Goal: Task Accomplishment & Management: Manage account settings

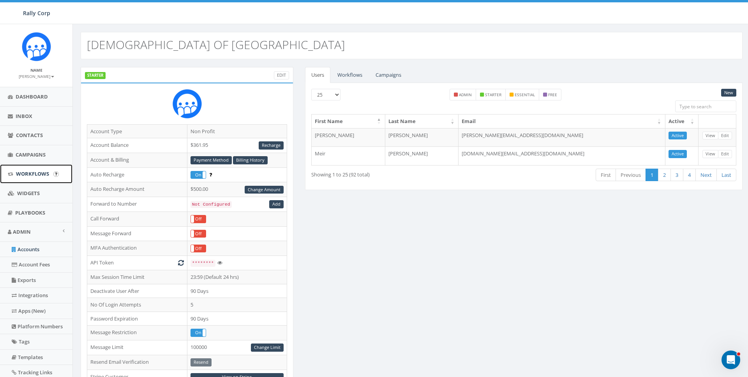
click at [22, 175] on span "Workflows" at bounding box center [32, 173] width 33 height 7
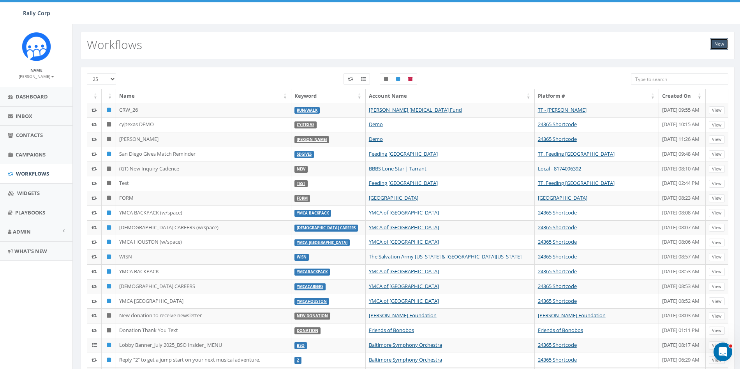
click at [726, 44] on link "New" at bounding box center [719, 44] width 18 height 12
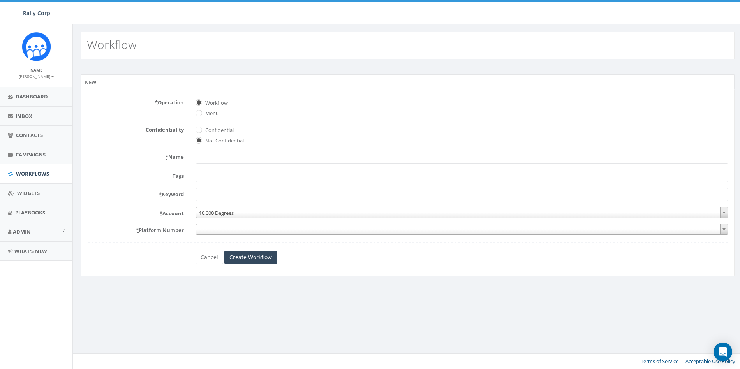
select select
drag, startPoint x: 216, startPoint y: 64, endPoint x: 220, endPoint y: 77, distance: 13.8
click at [216, 64] on div "New * Operation Workflow Menu Confidentiality Confidential Not Confidential * N…" at bounding box center [408, 176] width 670 height 234
click at [217, 156] on input "* Name" at bounding box center [462, 157] width 533 height 13
type input "RedRover.org Demo"
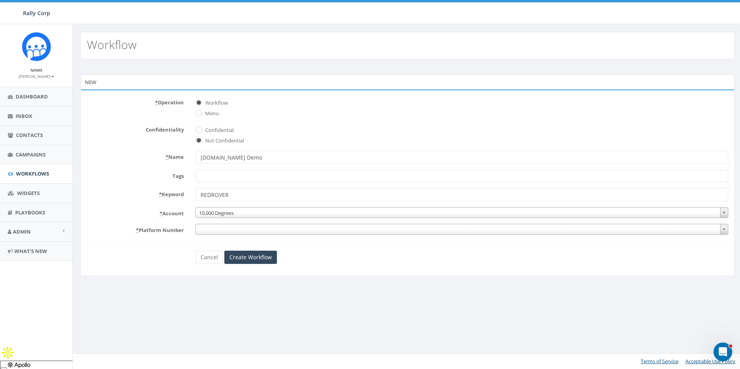
type input "REDROVER"
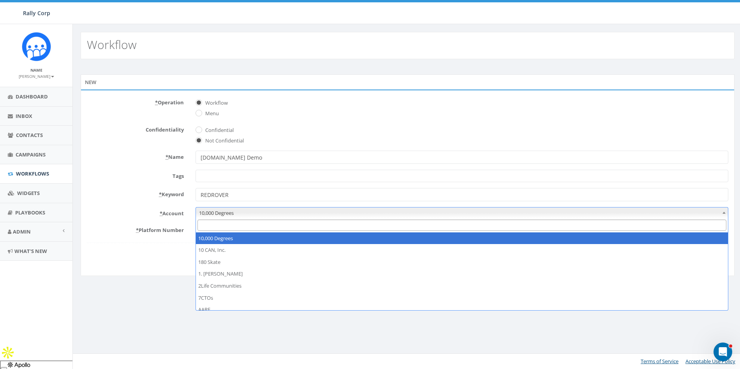
click at [212, 212] on span "10,000 Degrees" at bounding box center [462, 213] width 532 height 11
type input "t"
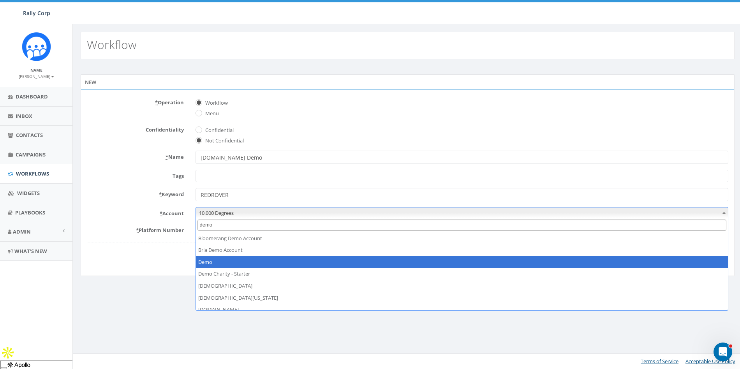
type input "demo"
select select "64"
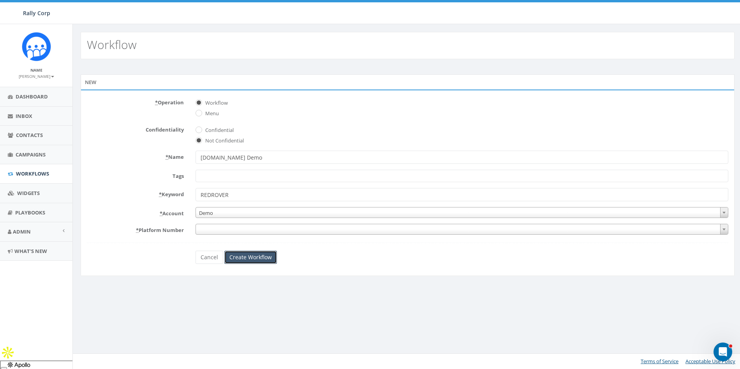
click at [256, 255] on input "Create Workflow" at bounding box center [250, 257] width 53 height 13
drag, startPoint x: 270, startPoint y: 222, endPoint x: 268, endPoint y: 227, distance: 6.2
click at [270, 222] on form "* Operation Workflow Menu Confidentiality Confidential Not Confidential * Name …" at bounding box center [408, 180] width 642 height 168
click at [268, 227] on span at bounding box center [462, 229] width 533 height 11
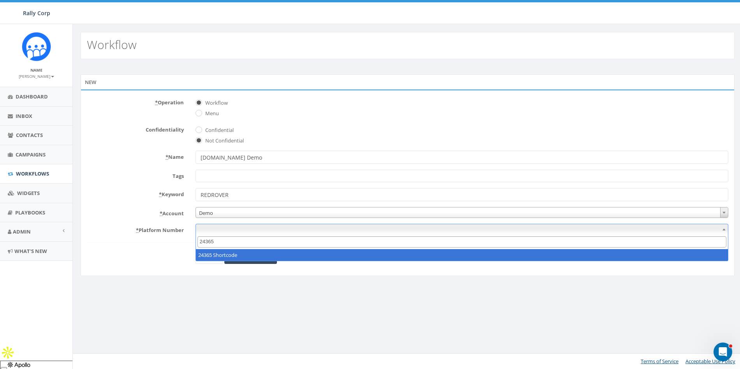
type input "24365"
select select "4"
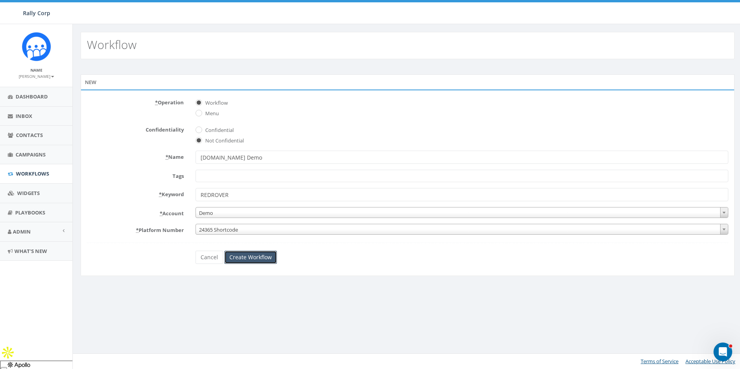
click at [254, 263] on input "Create Workflow" at bounding box center [250, 257] width 53 height 13
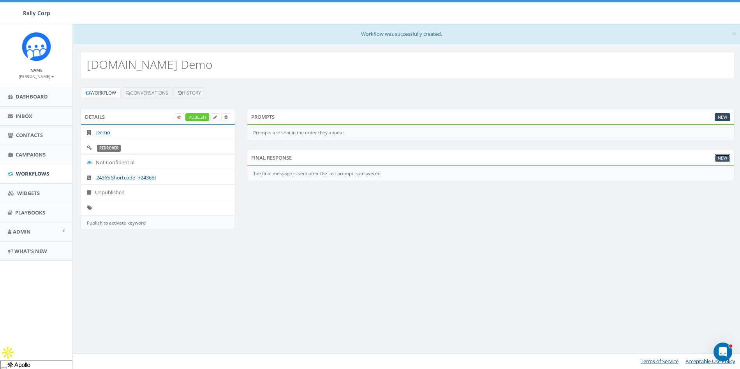
click at [722, 157] on link "New" at bounding box center [723, 158] width 16 height 8
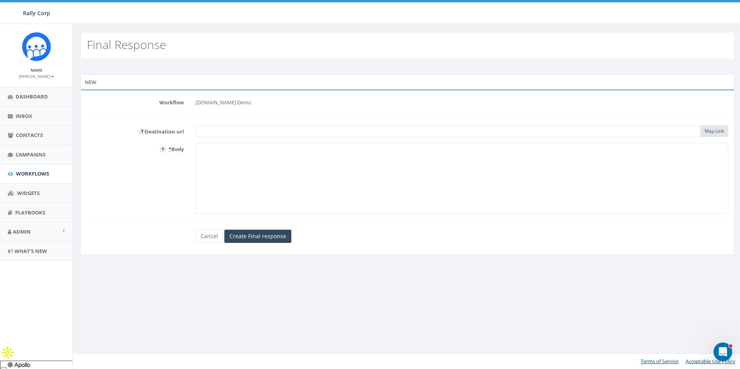
click at [238, 134] on input "text" at bounding box center [448, 131] width 505 height 12
paste input "https://redrover.org/?form=website-donate"
type input "https://redrover.org/?form=website-donate"
click at [274, 182] on textarea "* Body" at bounding box center [462, 178] width 533 height 71
type textarea "Donate to RedRover Today! {{destination_url}} __ This is a demo. You can change…"
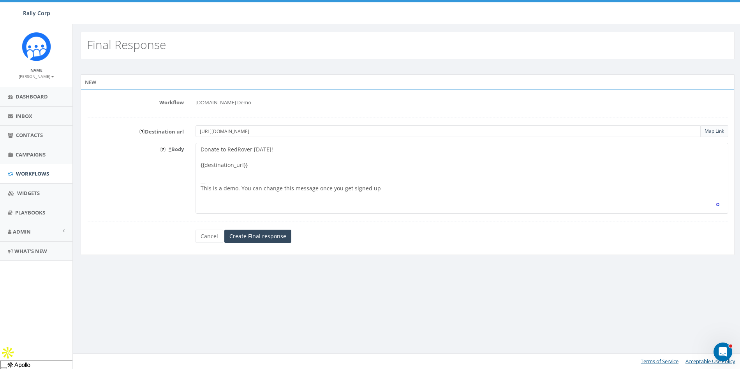
click at [249, 228] on form "Workflow RedRover.org Demo Destination url https://redrover.org/?form=website-d…" at bounding box center [408, 169] width 642 height 147
click at [249, 233] on input "Create Final response" at bounding box center [257, 236] width 67 height 13
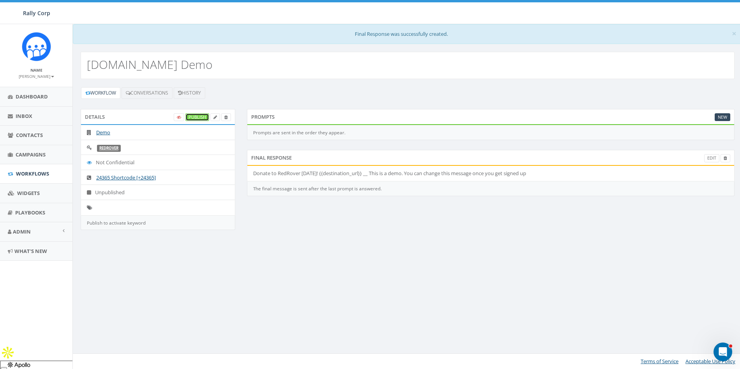
click at [197, 118] on link "Publish" at bounding box center [197, 117] width 24 height 8
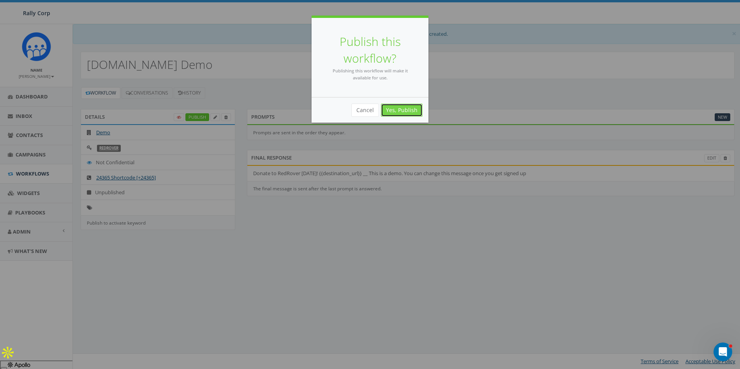
click at [395, 112] on link "Yes, Publish" at bounding box center [402, 110] width 42 height 13
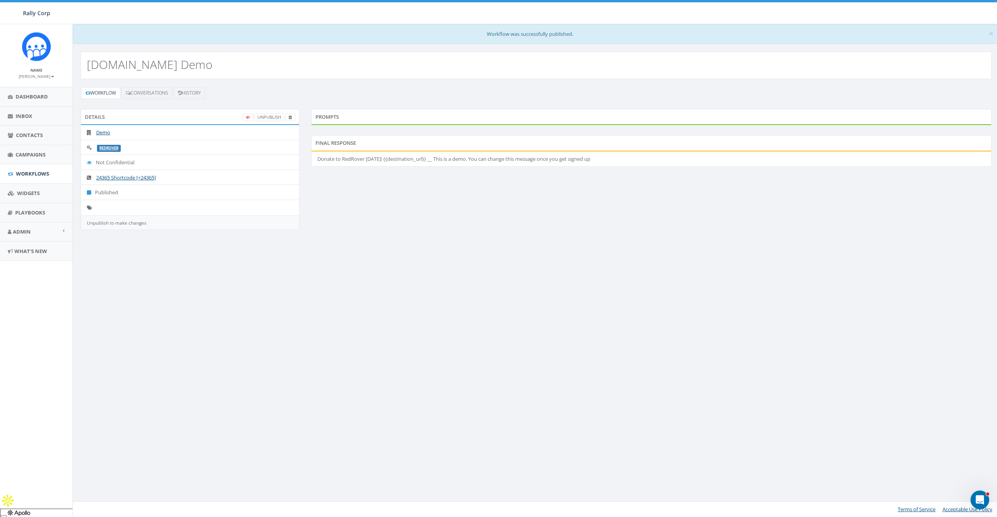
click at [532, 354] on div "× Workflow was successfully published. RedRover.org Demo Workflow Conversations…" at bounding box center [535, 270] width 927 height 493
click at [334, 302] on div "× Workflow was successfully published. RedRover.org Demo Workflow Conversations…" at bounding box center [535, 270] width 927 height 493
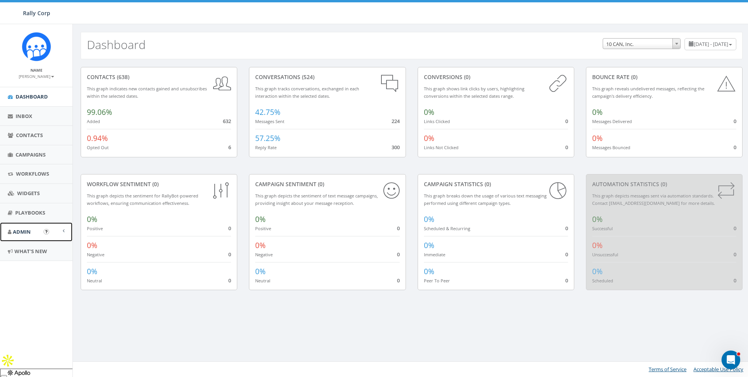
click at [26, 231] on span "Admin" at bounding box center [22, 231] width 18 height 7
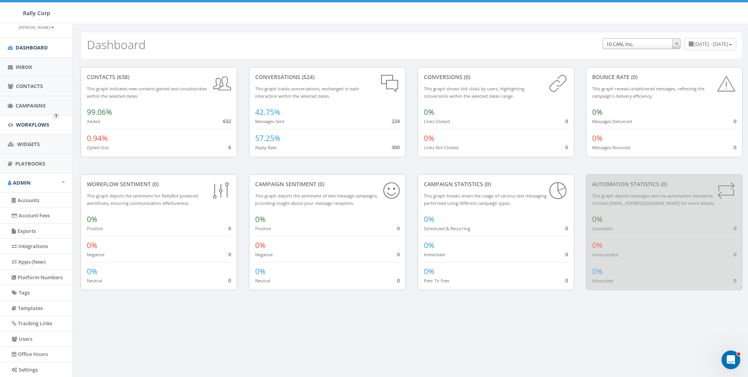
scroll to position [91, 0]
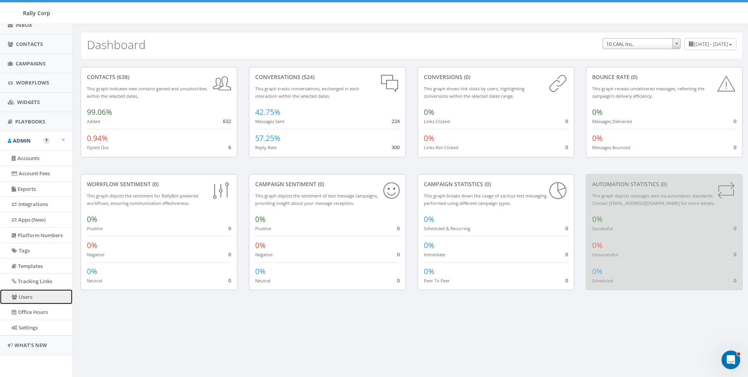
click at [25, 297] on link "Users" at bounding box center [36, 296] width 72 height 15
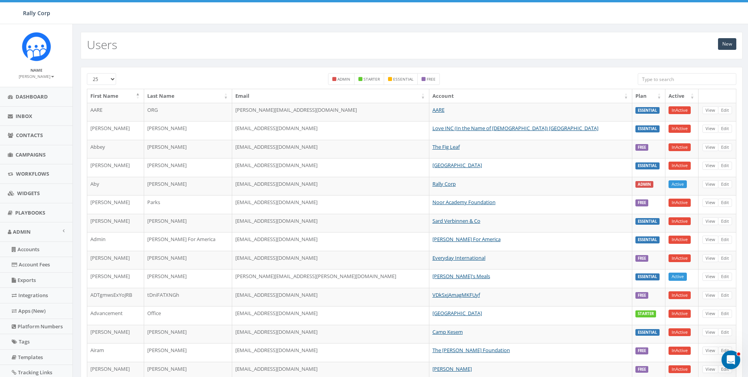
click at [668, 76] on input "search" at bounding box center [687, 79] width 99 height 12
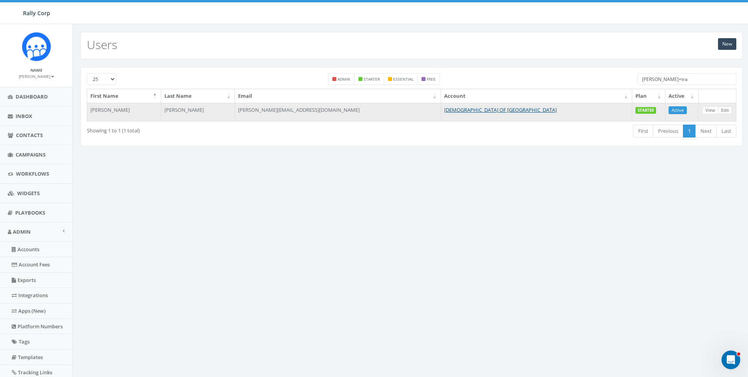
type input "james+tra"
click at [726, 110] on link "Edit" at bounding box center [725, 110] width 14 height 8
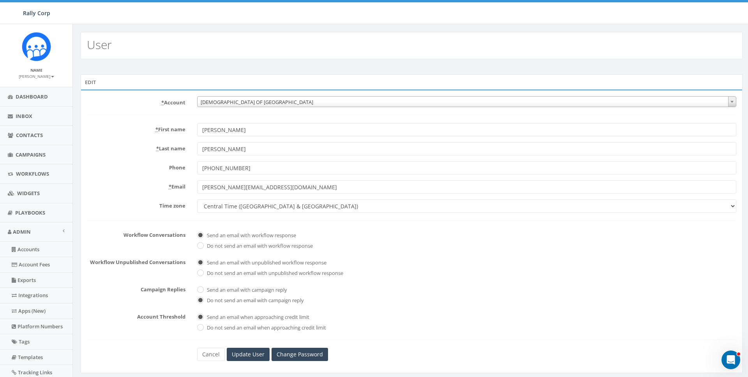
click at [235, 106] on span "CHABAD OF POLAND" at bounding box center [466, 102] width 538 height 11
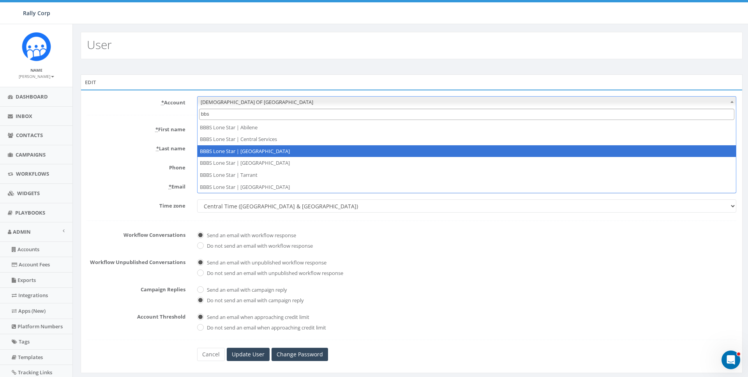
type input "bbs"
select select "1365"
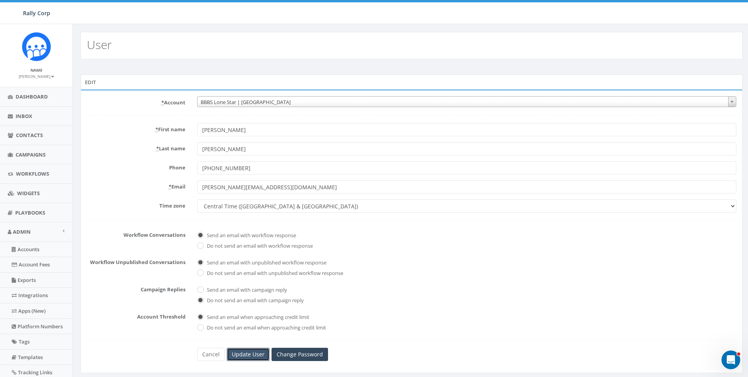
click at [247, 353] on input "Update User" at bounding box center [248, 354] width 43 height 13
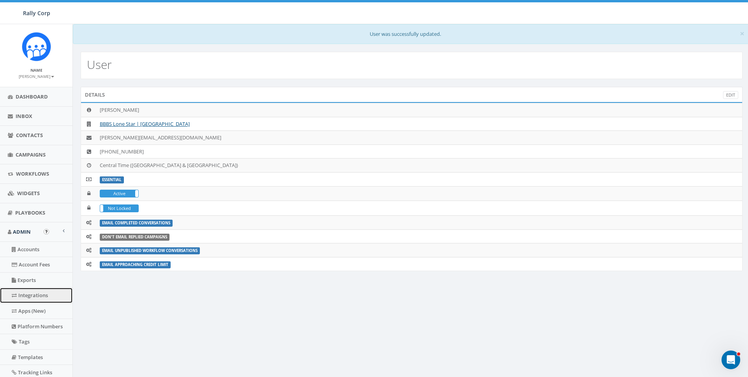
click at [23, 296] on link "Integrations" at bounding box center [36, 295] width 72 height 15
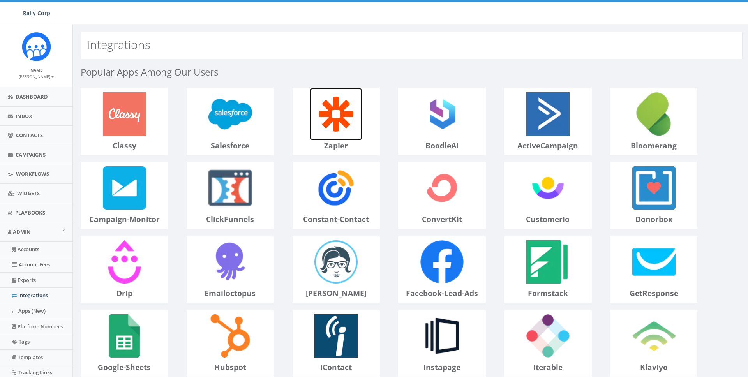
click at [317, 130] on img at bounding box center [336, 114] width 52 height 52
